Goal: Task Accomplishment & Management: Use online tool/utility

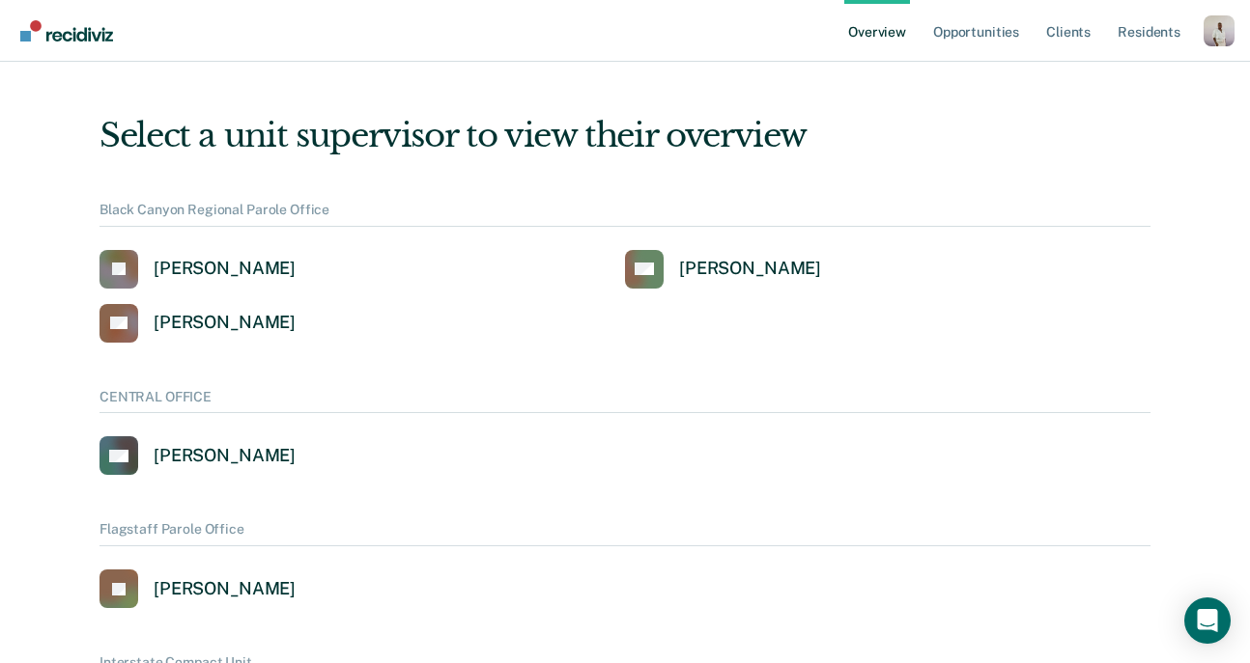
click at [1227, 40] on div "Profile dropdown button" at bounding box center [1218, 30] width 31 height 31
click at [1074, 75] on link "Profile" at bounding box center [1140, 78] width 155 height 16
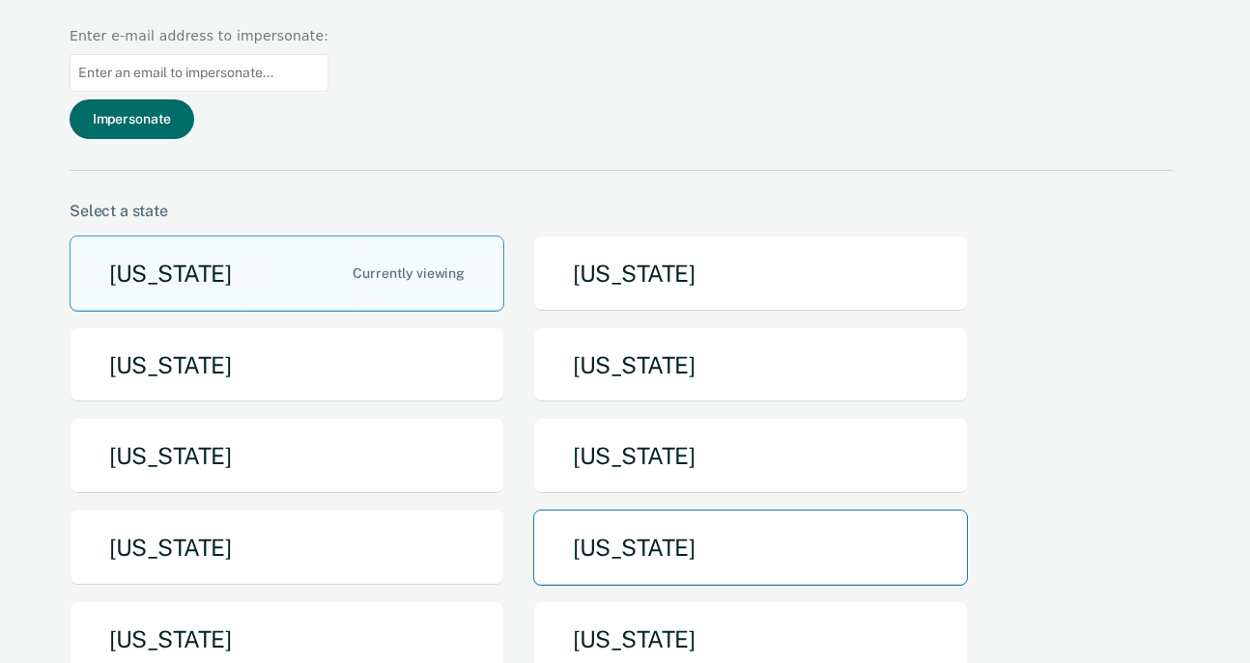
scroll to position [152, 0]
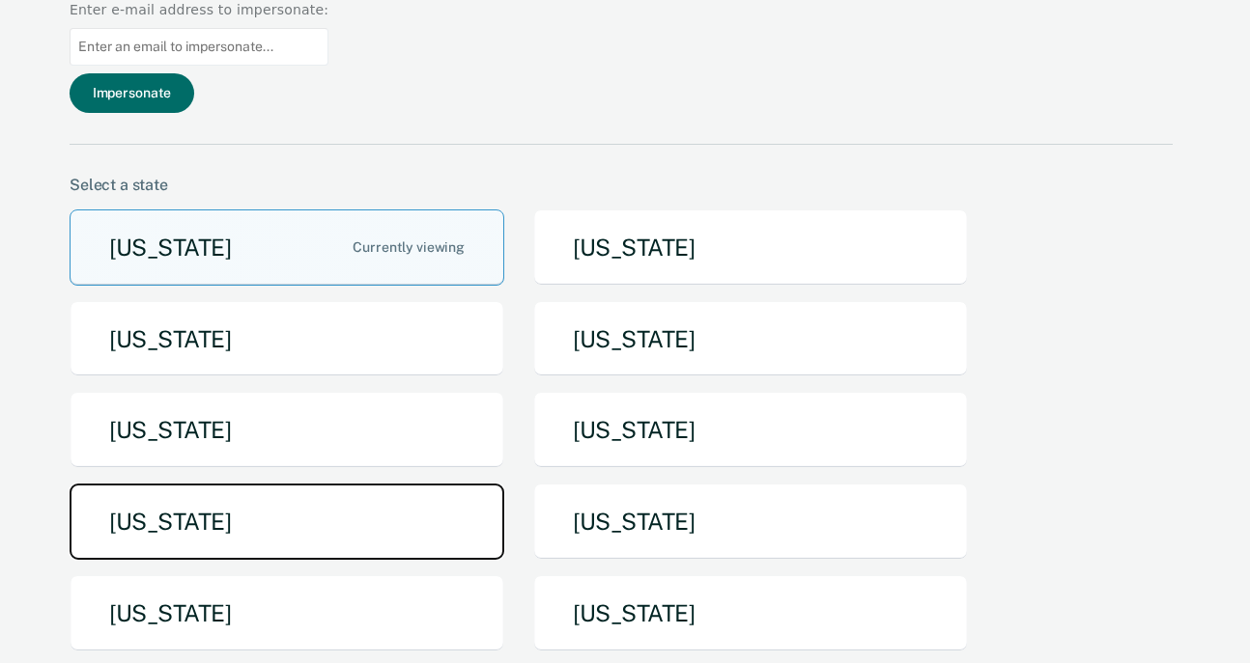
click at [339, 484] on button "[US_STATE]" at bounding box center [287, 522] width 435 height 76
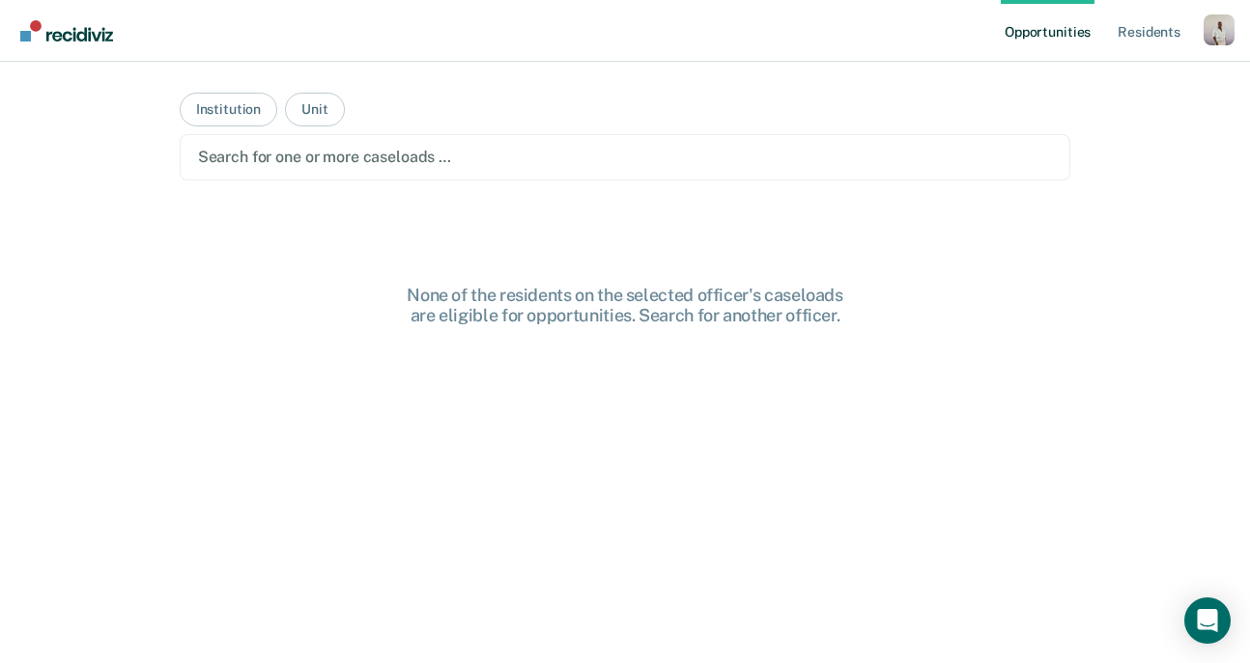
click at [254, 147] on div at bounding box center [625, 157] width 855 height 22
click at [319, 88] on main "Institution Unit Search for one or more caseloads … None of the residents on th…" at bounding box center [625, 339] width 938 height 555
click at [214, 124] on button "Institution" at bounding box center [229, 110] width 98 height 34
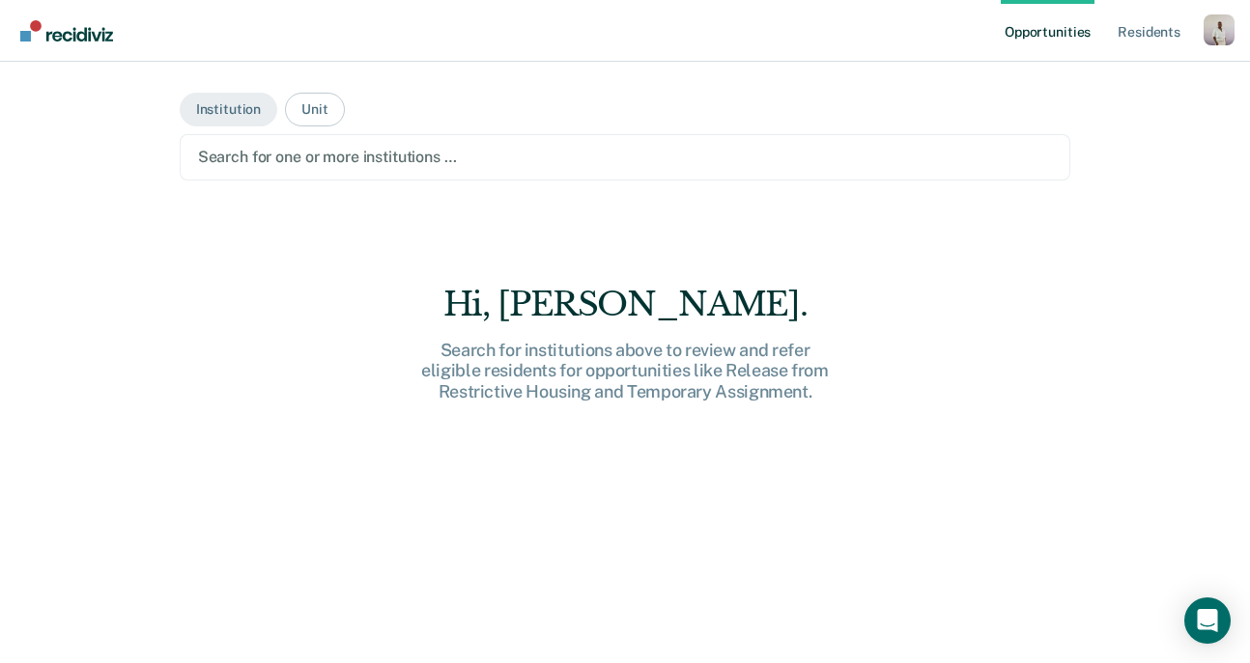
click at [339, 121] on main "Institution Unit Search for one or more institutions … Hi, Naomi. Search for in…" at bounding box center [625, 339] width 938 height 555
click at [308, 118] on button "Unit" at bounding box center [314, 110] width 59 height 34
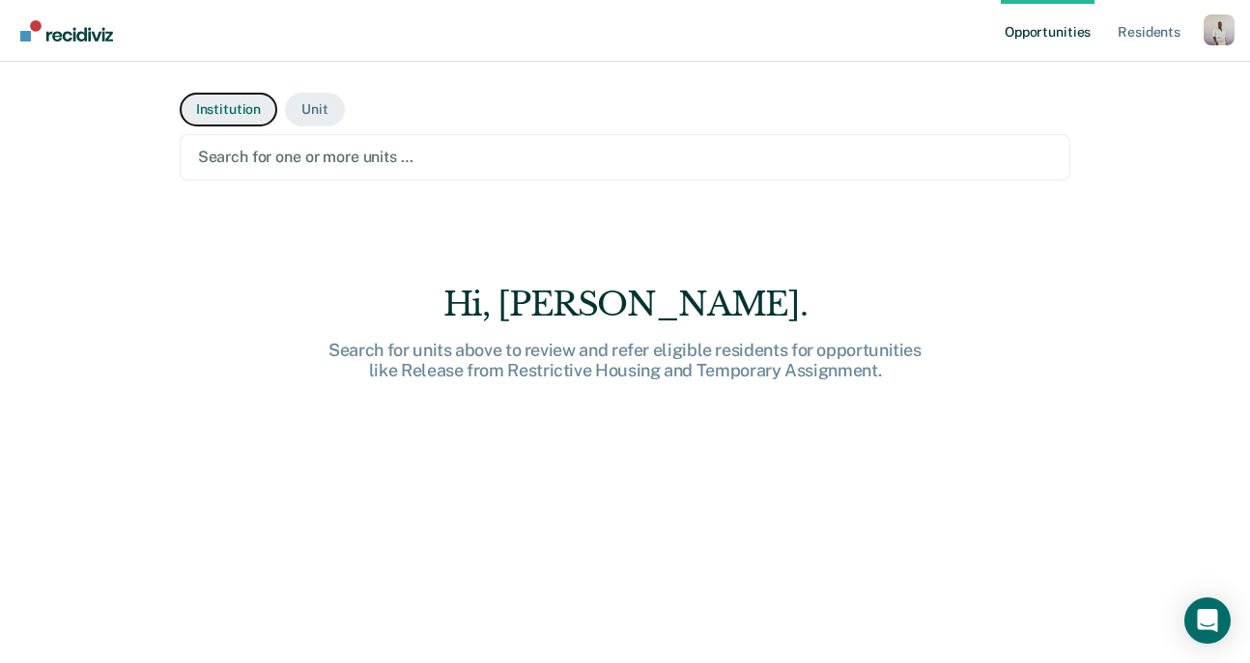
click at [223, 117] on button "Institution" at bounding box center [229, 110] width 98 height 34
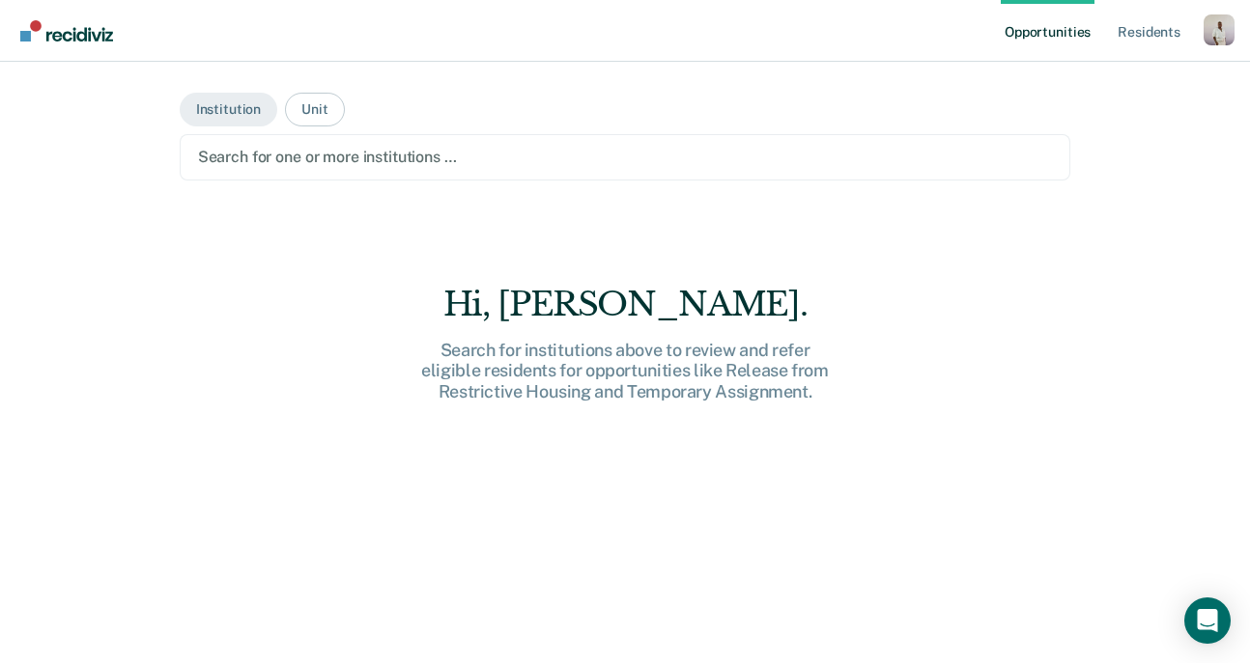
click at [1226, 30] on div "Profile dropdown button" at bounding box center [1218, 29] width 31 height 31
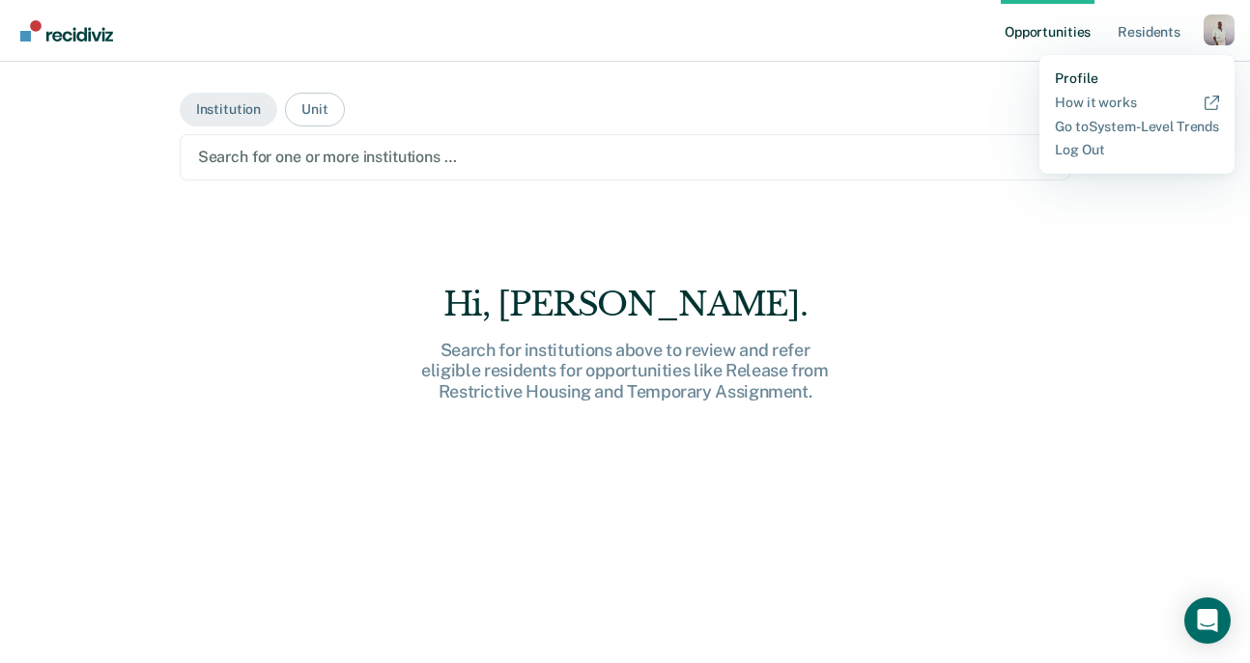
click at [1119, 77] on link "Profile" at bounding box center [1137, 79] width 164 height 16
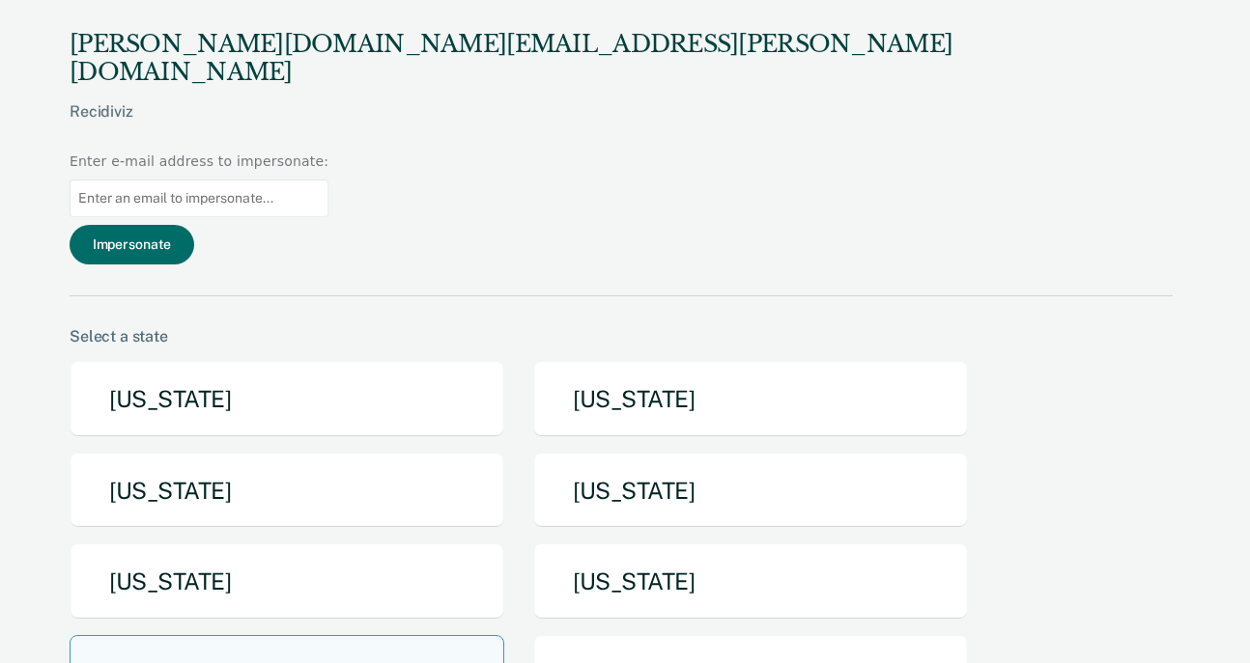
click at [328, 180] on input at bounding box center [199, 199] width 259 height 38
paste input "catherine.moody@doc.mo.gov"
type input "catherine.moody@doc.mo.gov"
click at [194, 225] on button "Impersonate" at bounding box center [132, 245] width 125 height 40
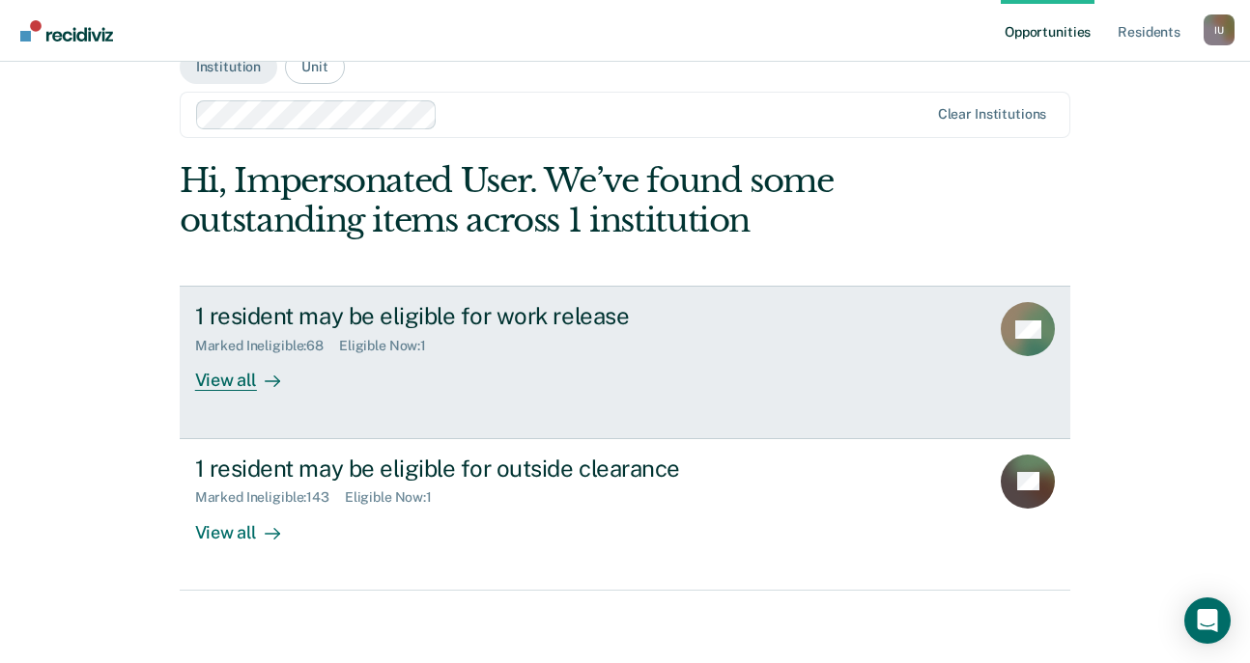
scroll to position [47, 0]
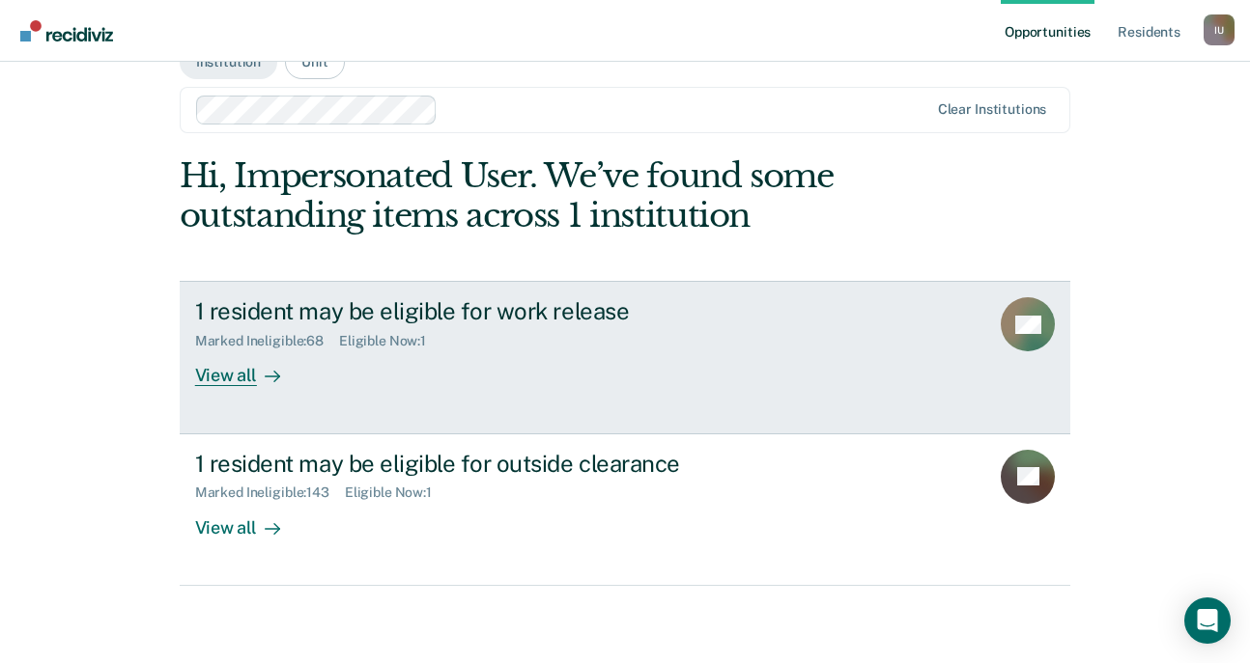
click at [415, 334] on div "Eligible Now : 1" at bounding box center [390, 341] width 102 height 16
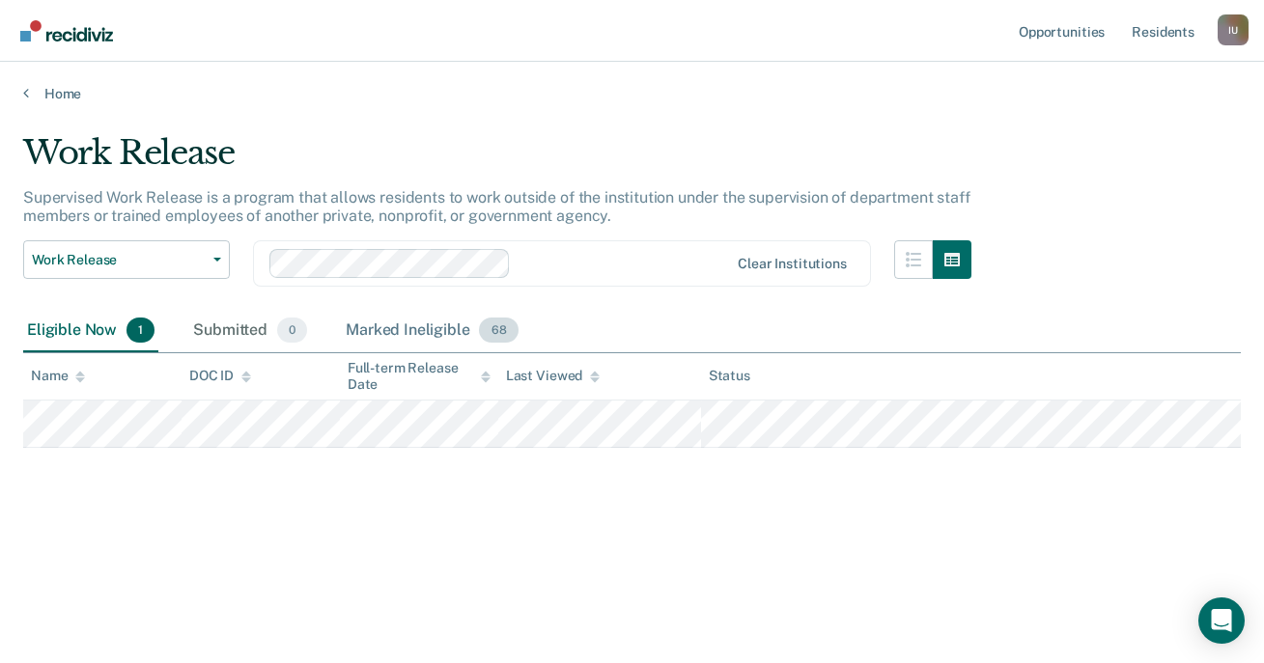
click at [430, 332] on div "Marked Ineligible 68" at bounding box center [432, 331] width 180 height 42
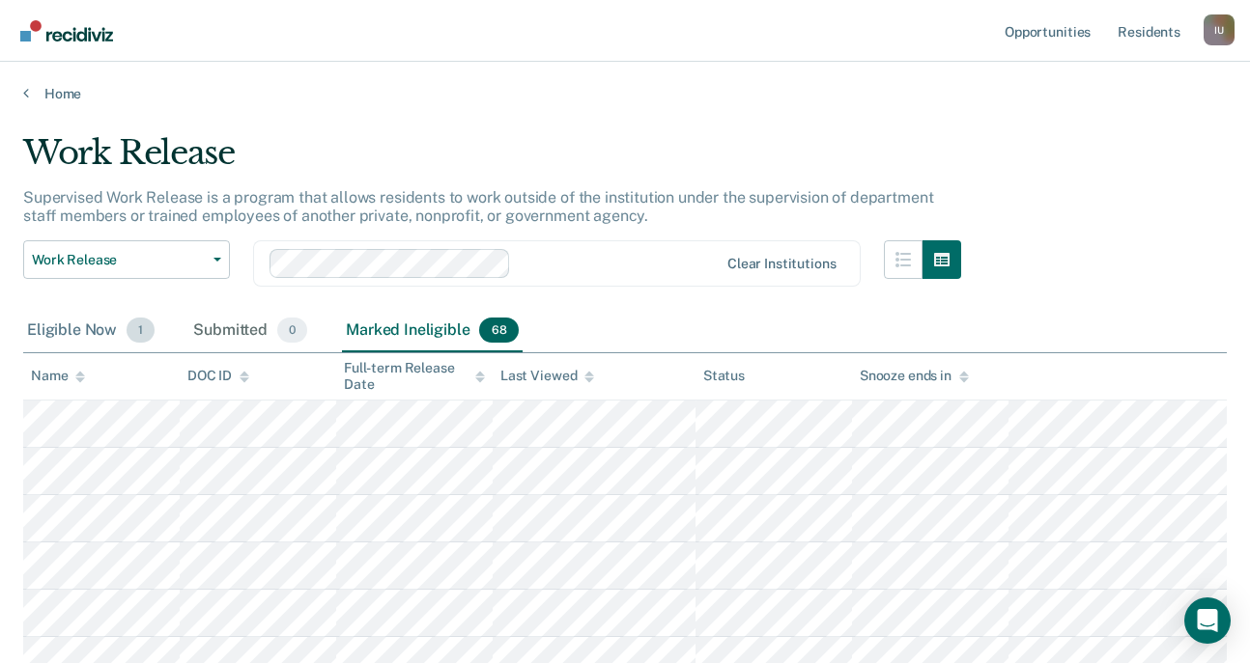
click at [41, 333] on div "Eligible Now 1" at bounding box center [90, 331] width 135 height 42
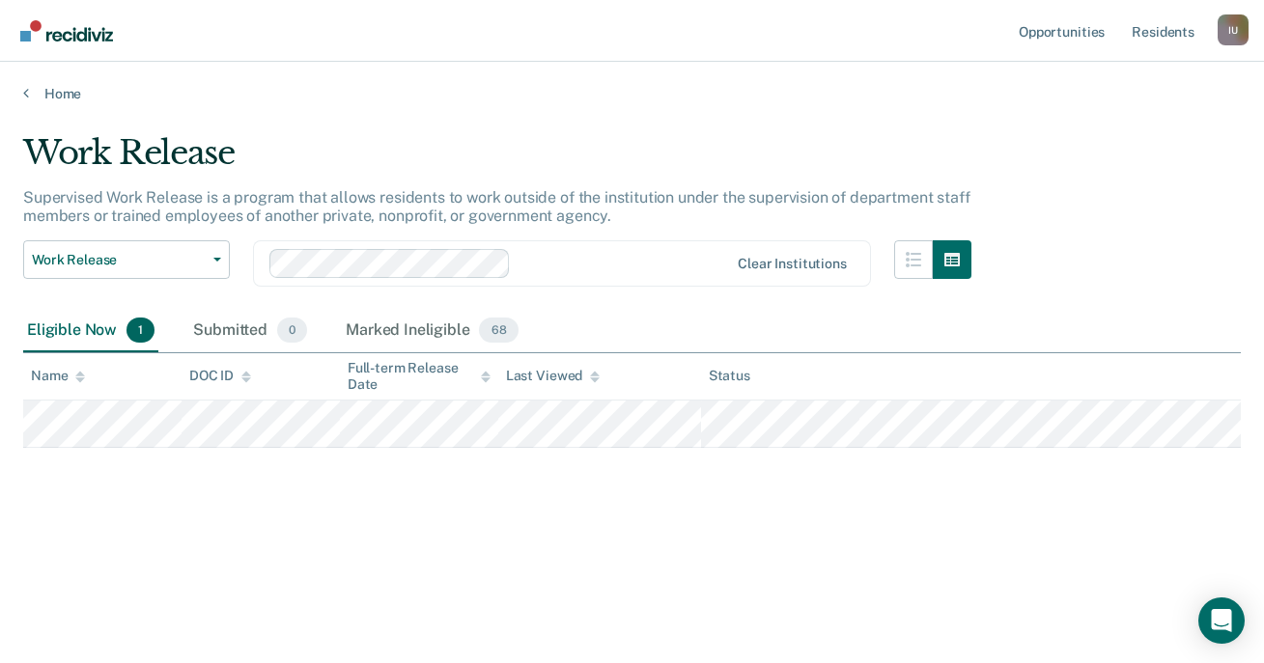
click at [66, 104] on main "Work Release Supervised Work Release is a program that allows residents to work…" at bounding box center [632, 379] width 1264 height 555
click at [62, 98] on link "Home" at bounding box center [632, 93] width 1218 height 17
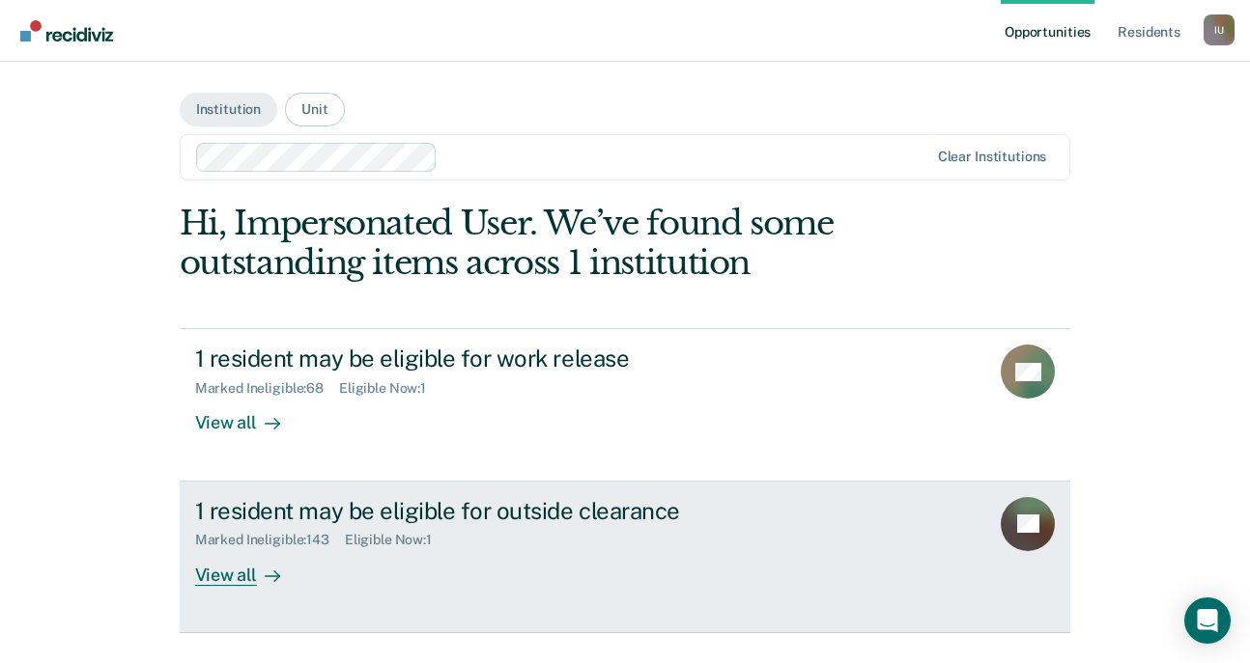
click at [433, 529] on div "Marked Ineligible : 143 Eligible Now : 1" at bounding box center [534, 536] width 678 height 24
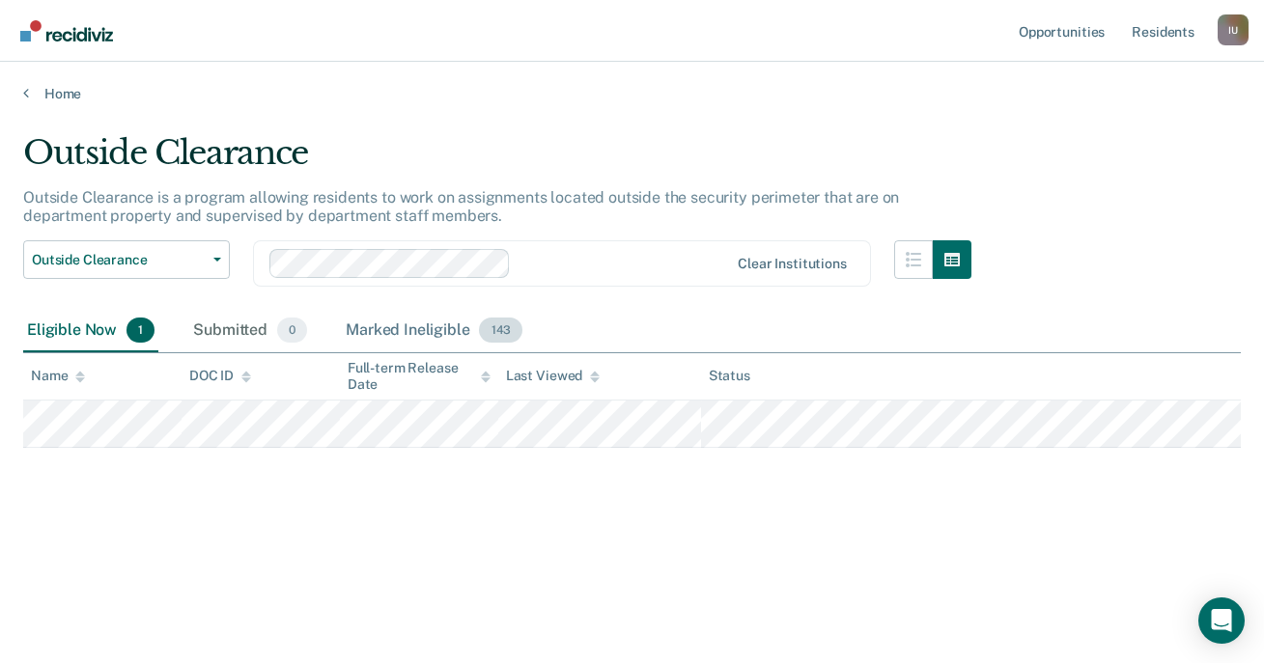
click at [409, 335] on div "Marked Ineligible 143" at bounding box center [434, 331] width 184 height 42
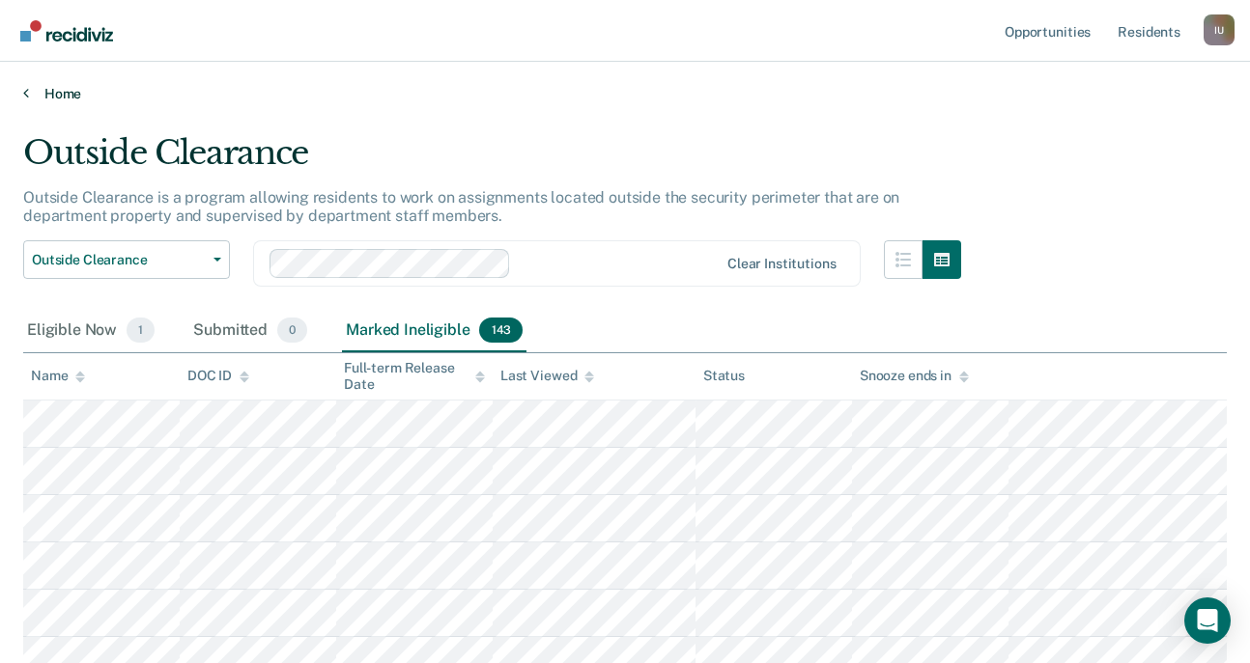
click at [70, 88] on link "Home" at bounding box center [624, 93] width 1203 height 17
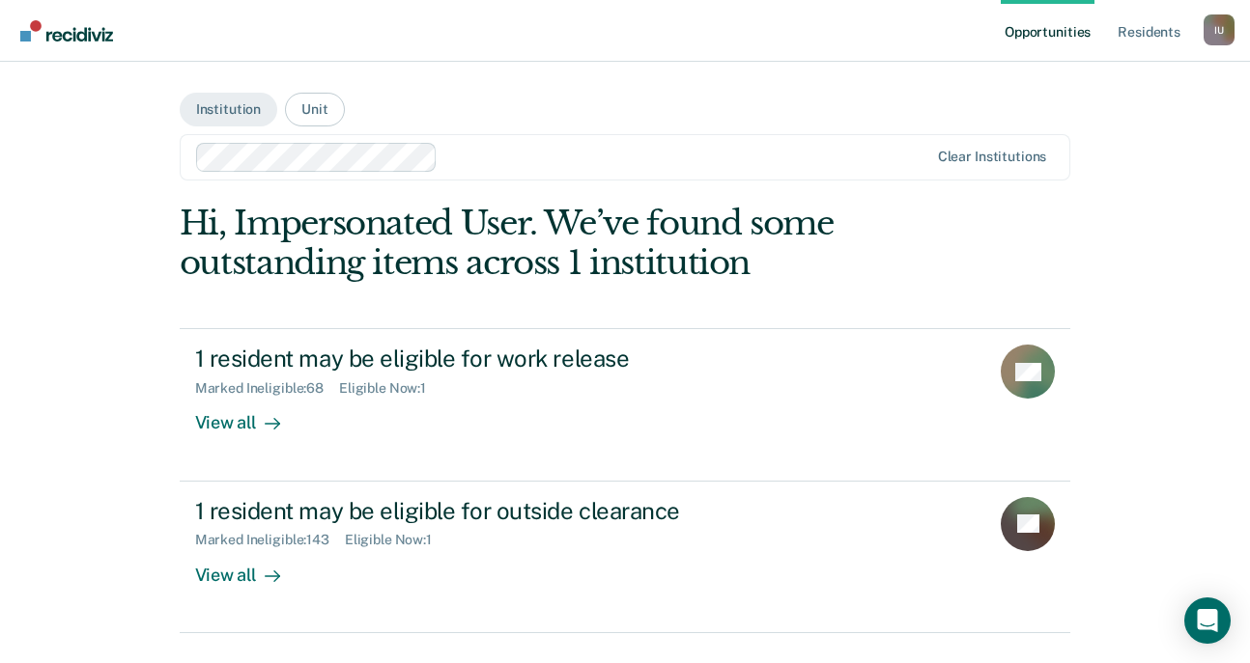
click at [1211, 22] on div "I U" at bounding box center [1218, 29] width 31 height 31
click at [1109, 68] on div "Opportunities Resident s Impersonated User I U Profile How it works Log Out Ins…" at bounding box center [625, 355] width 1250 height 711
click at [1227, 51] on div "Opportunities Resident s Impersonated User I U Profile How it works Log Out" at bounding box center [1118, 30] width 234 height 61
click at [1224, 43] on div "I U" at bounding box center [1218, 29] width 31 height 31
click at [1106, 78] on link "Profile" at bounding box center [1140, 79] width 155 height 16
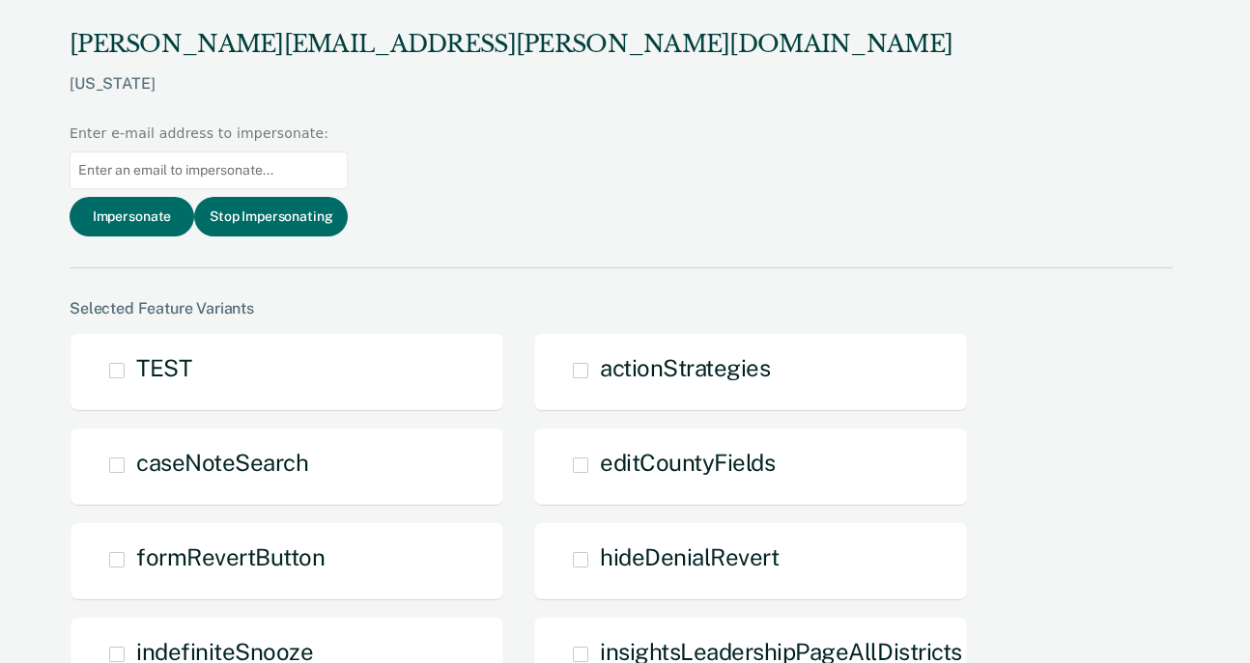
click at [348, 152] on input at bounding box center [209, 171] width 278 height 38
click at [348, 197] on button "Stop Impersonating" at bounding box center [271, 217] width 154 height 40
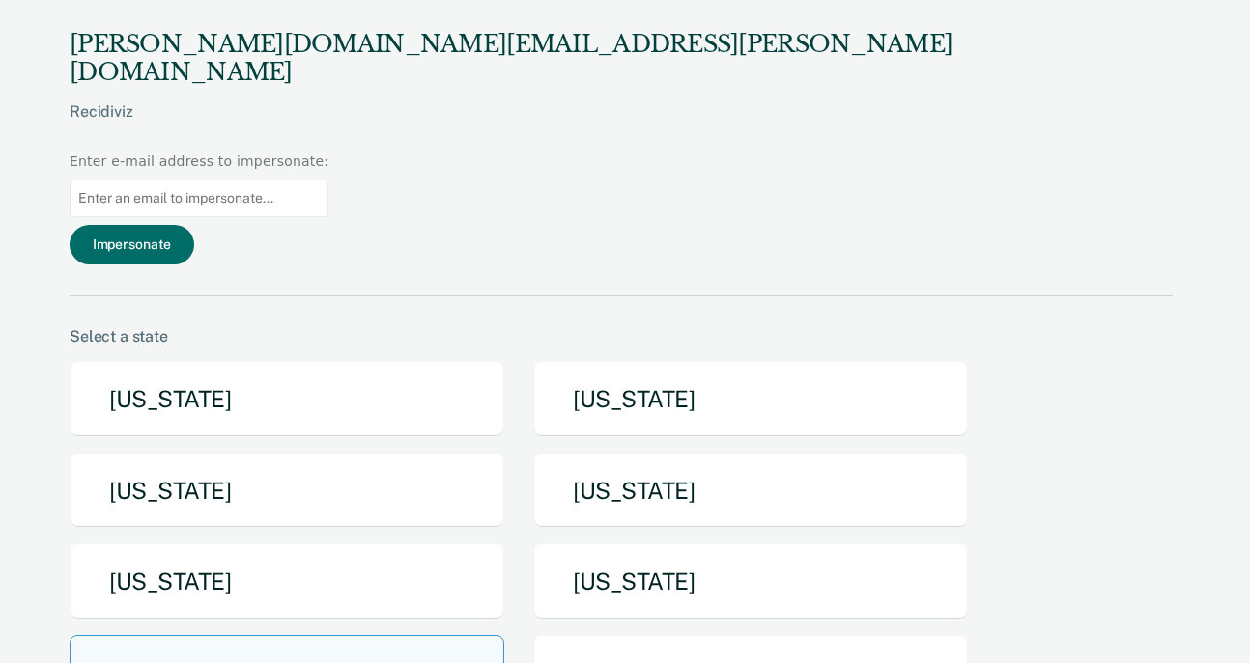
click at [328, 180] on input at bounding box center [199, 199] width 259 height 38
paste input "[EMAIL_ADDRESS][DOMAIN_NAME]"
type input "[EMAIL_ADDRESS][DOMAIN_NAME]"
click at [194, 225] on button "Impersonate" at bounding box center [132, 245] width 125 height 40
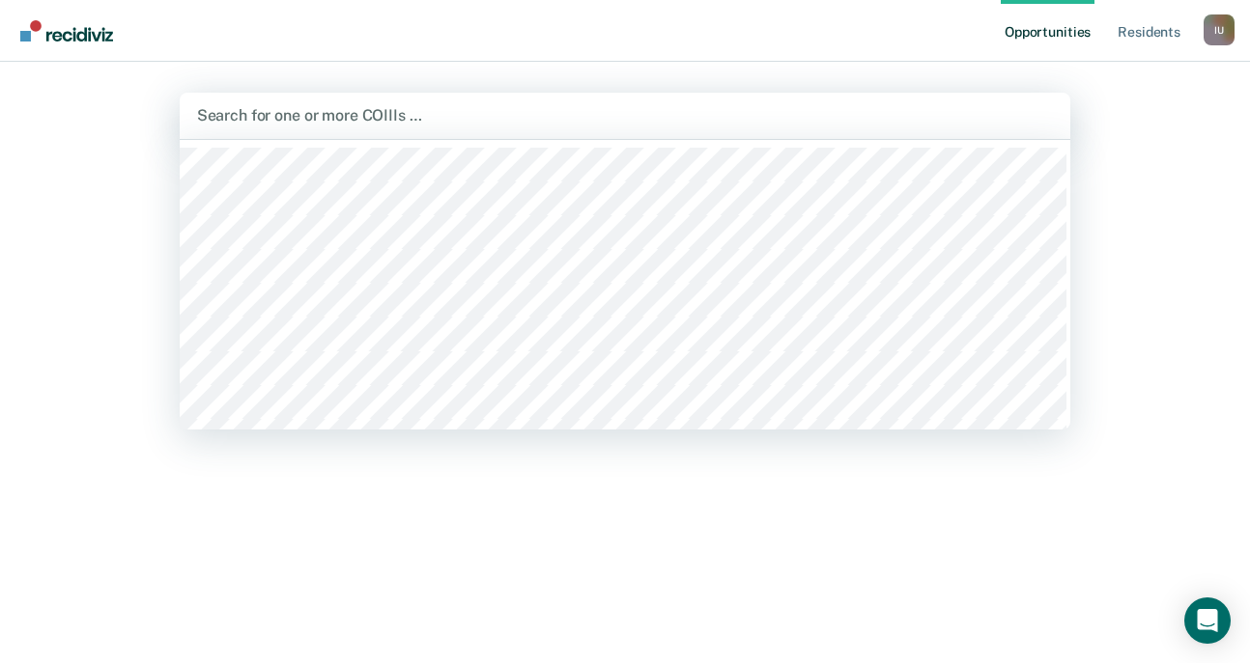
click at [361, 113] on div at bounding box center [625, 115] width 857 height 22
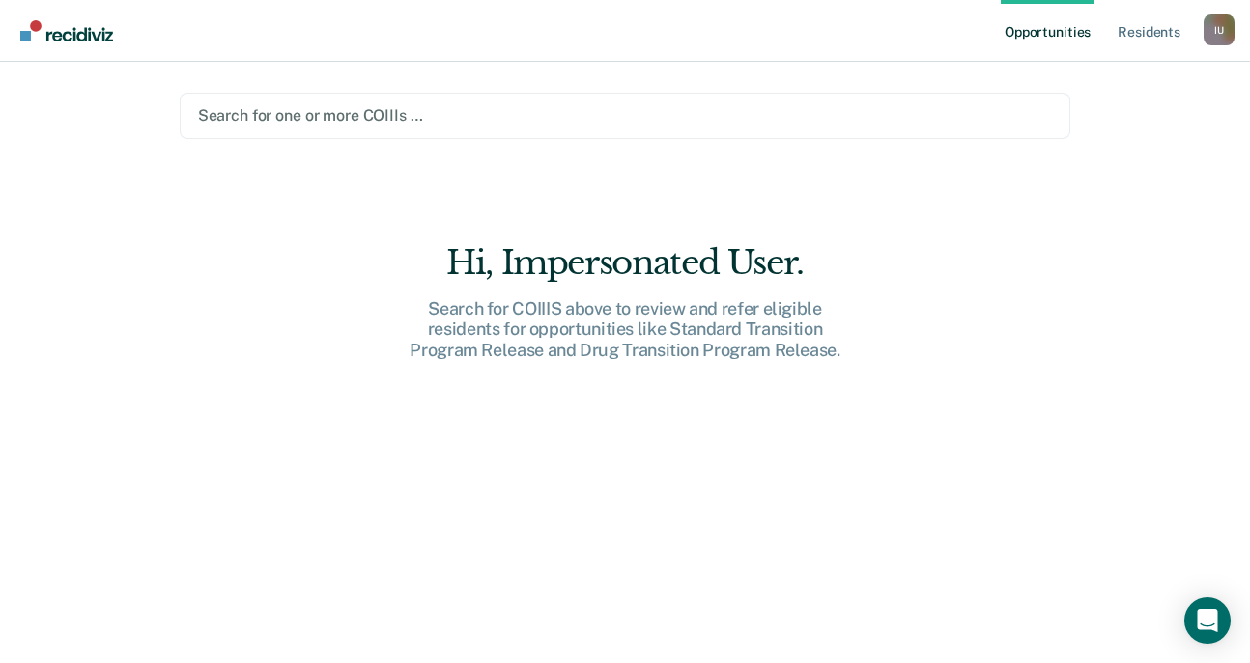
click at [1119, 97] on div "Opportunities Resident s Impersonated User I U Profile How it works Log Out Sea…" at bounding box center [625, 331] width 1250 height 663
click at [1131, 34] on link "Resident s" at bounding box center [1149, 31] width 71 height 62
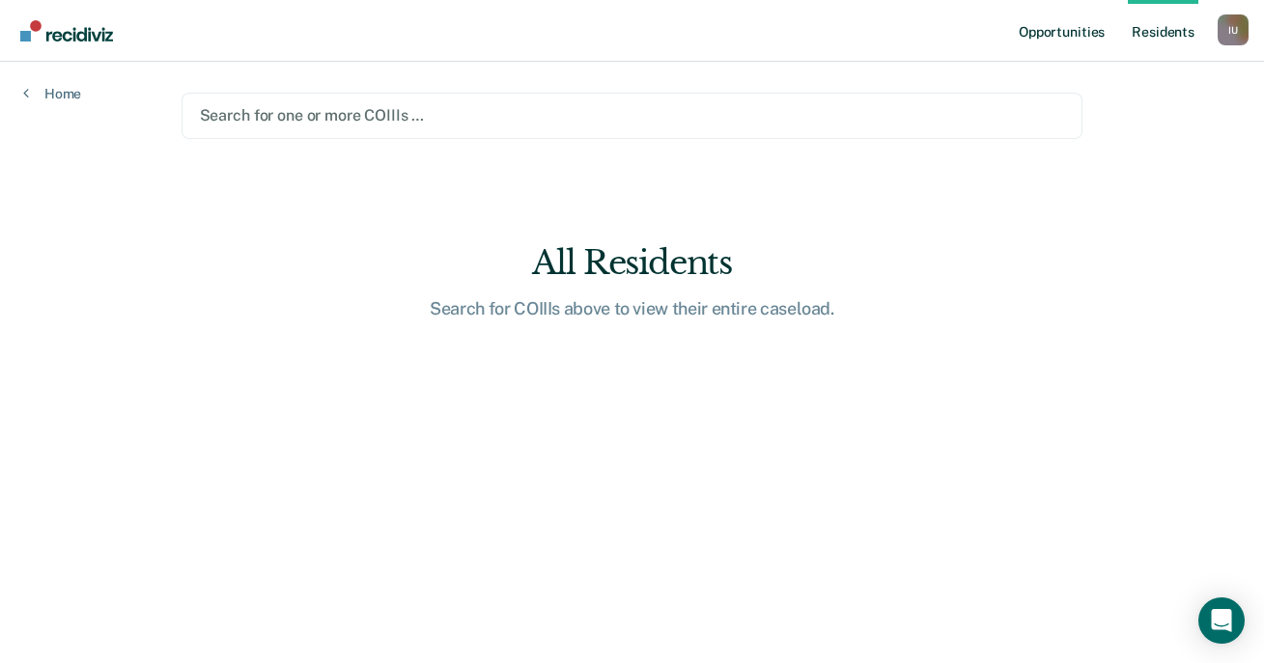
click at [1072, 43] on link "Opportunities" at bounding box center [1062, 31] width 94 height 62
